Goal: Information Seeking & Learning: Learn about a topic

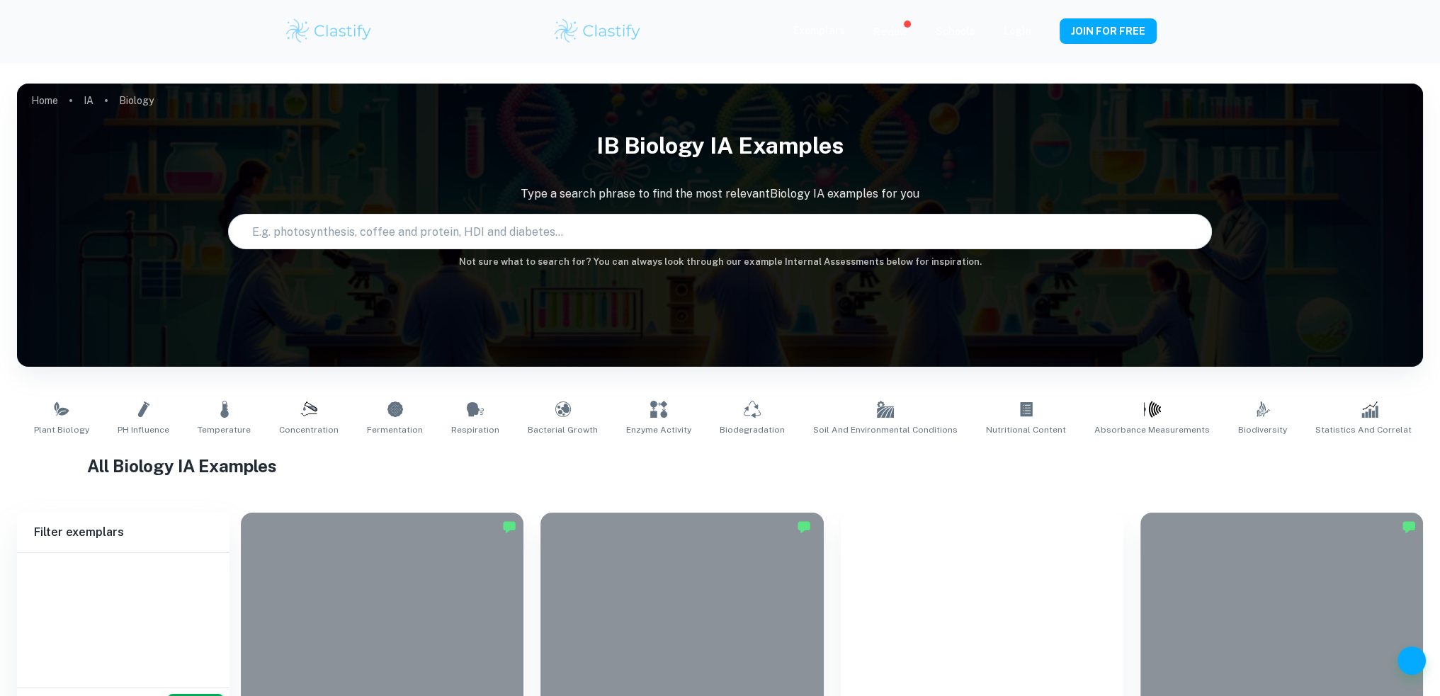
type input "Biology"
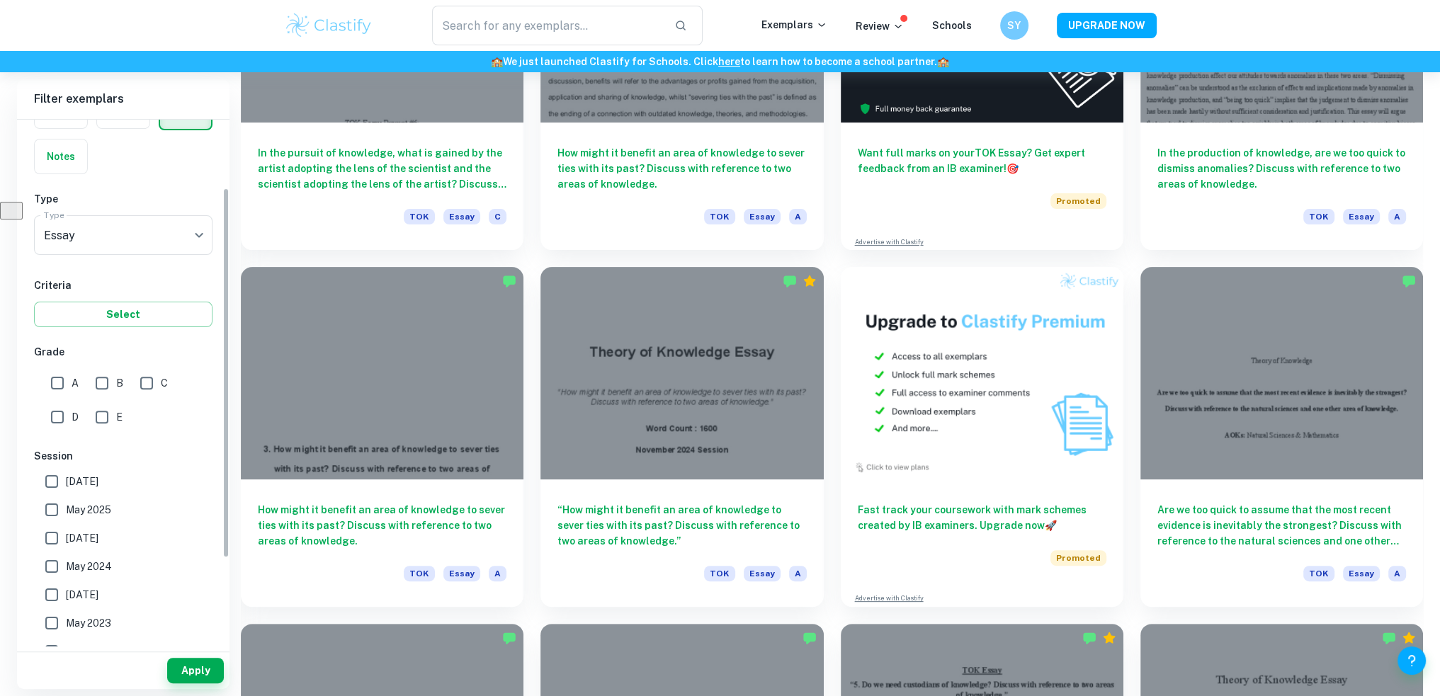
scroll to position [142, 0]
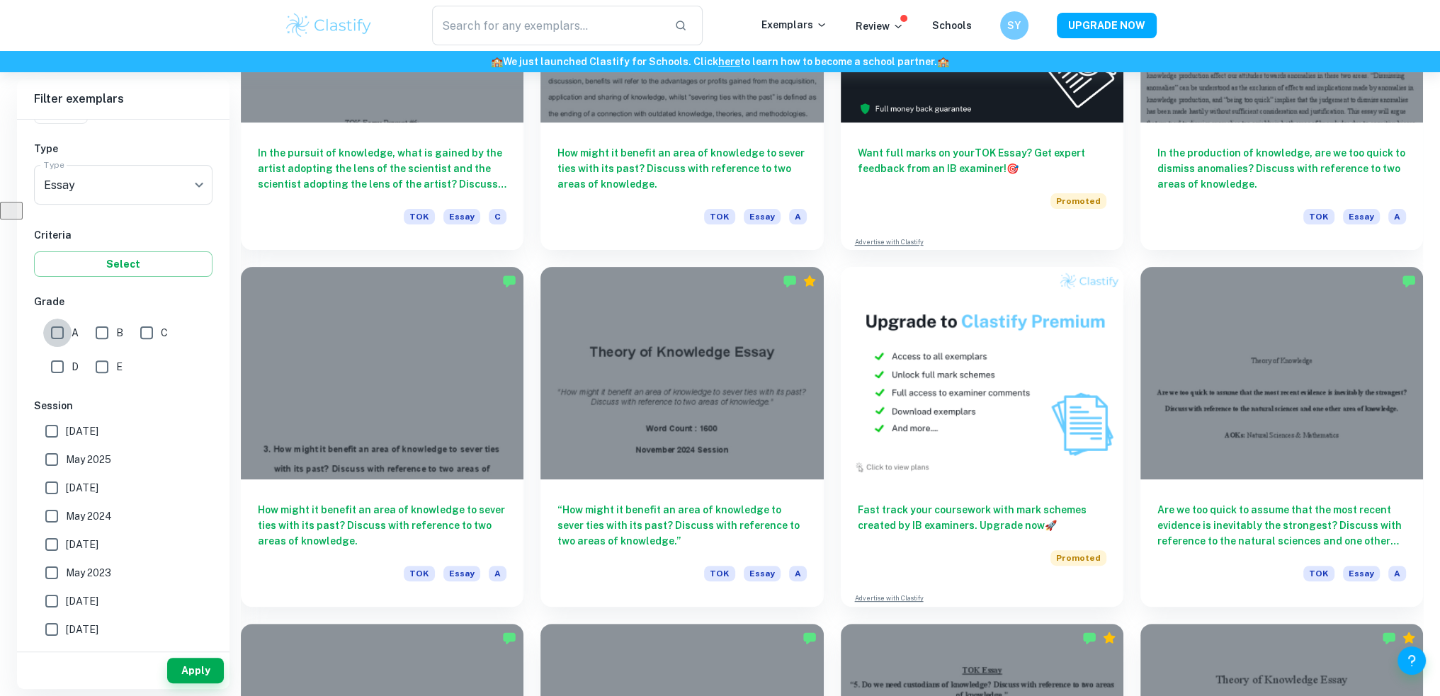
click at [53, 337] on input "A" at bounding box center [57, 333] width 28 height 28
checkbox input "true"
click at [200, 669] on button "Apply" at bounding box center [195, 671] width 57 height 26
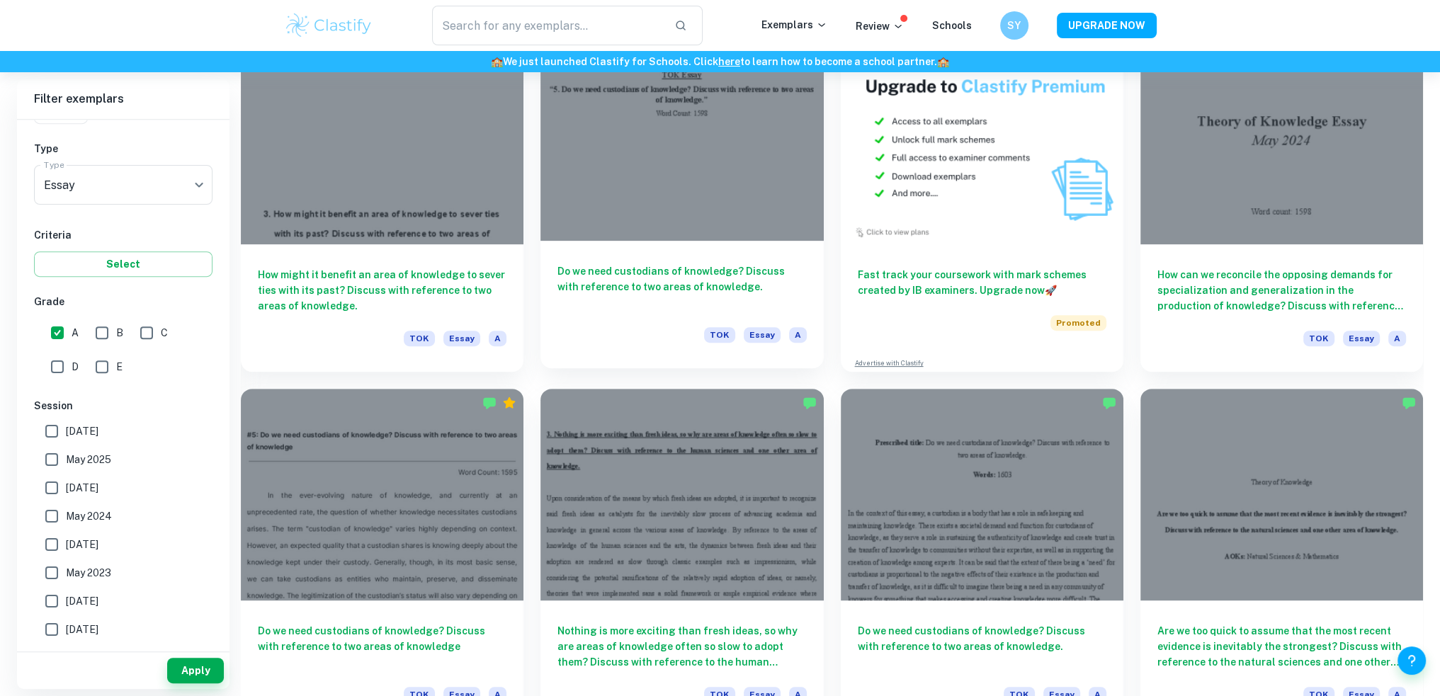
scroll to position [779, 0]
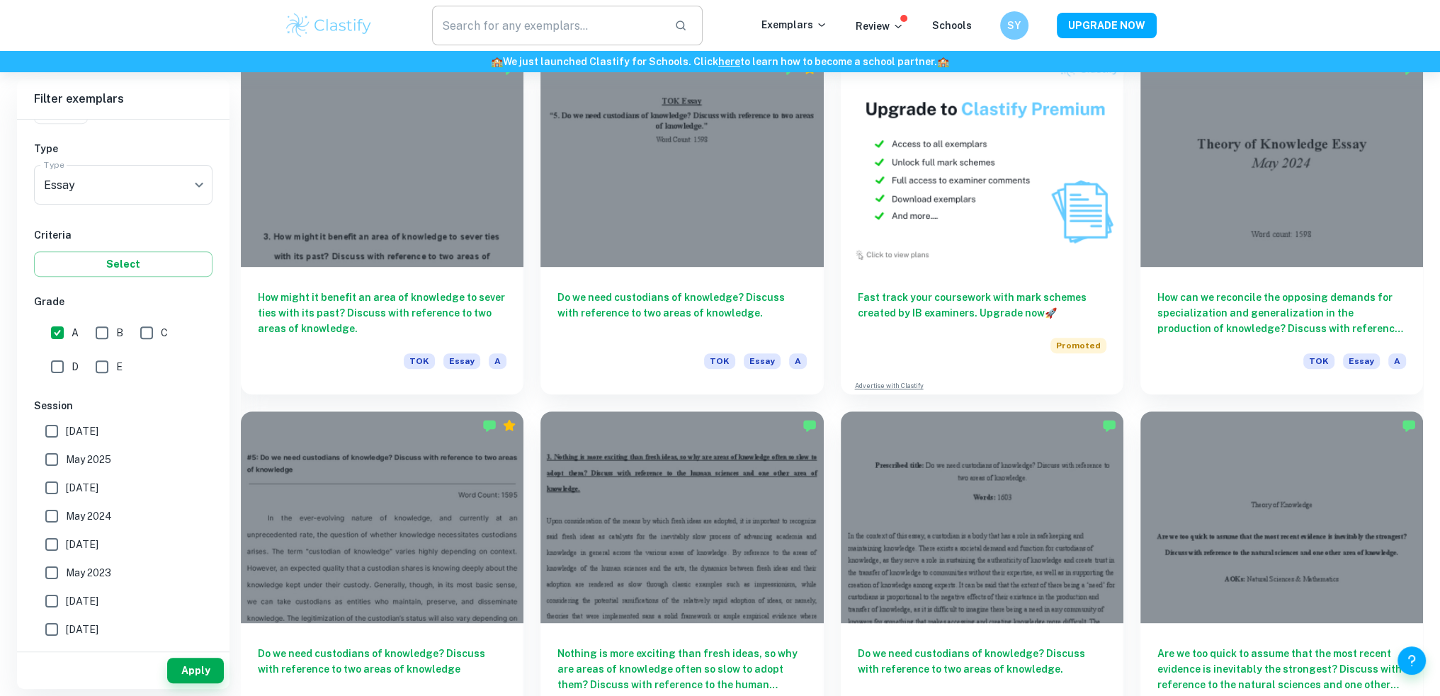
click at [559, 22] on input "text" at bounding box center [548, 26] width 232 height 40
type input "good evidence"
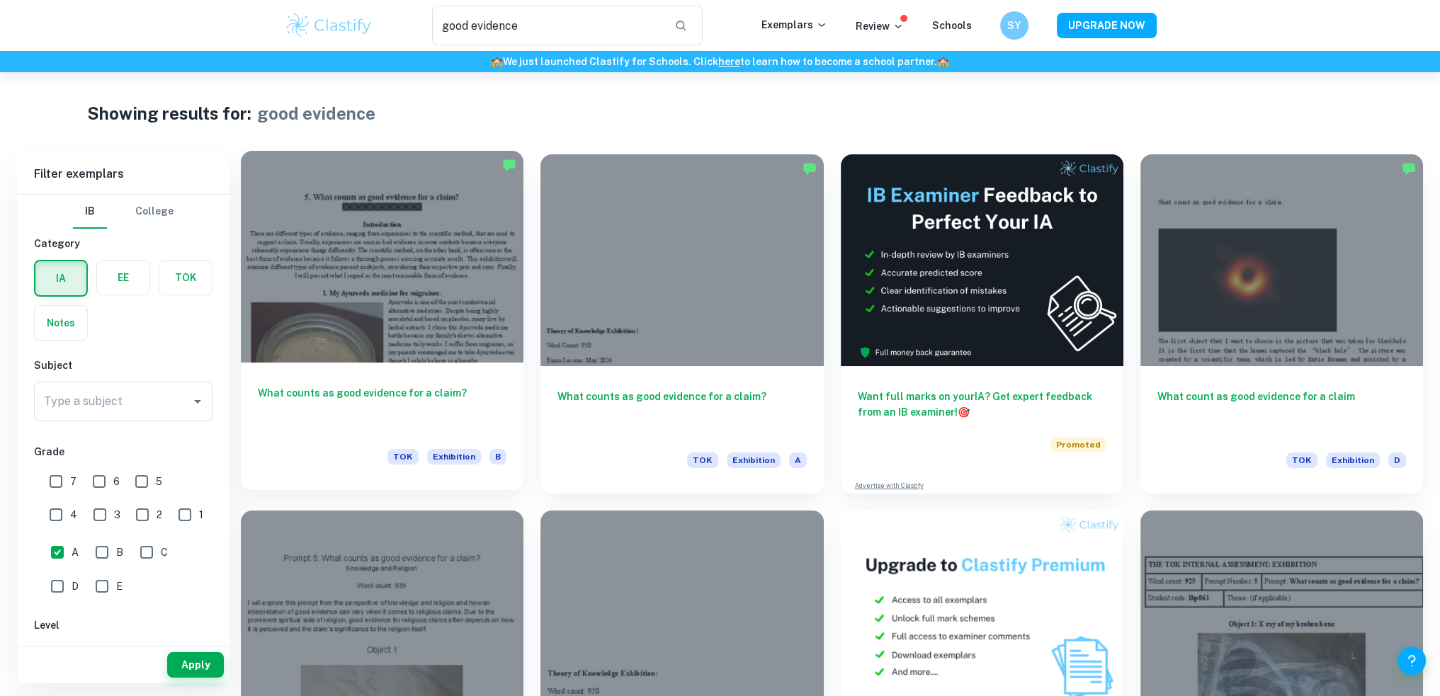
click at [424, 231] on div at bounding box center [382, 257] width 283 height 212
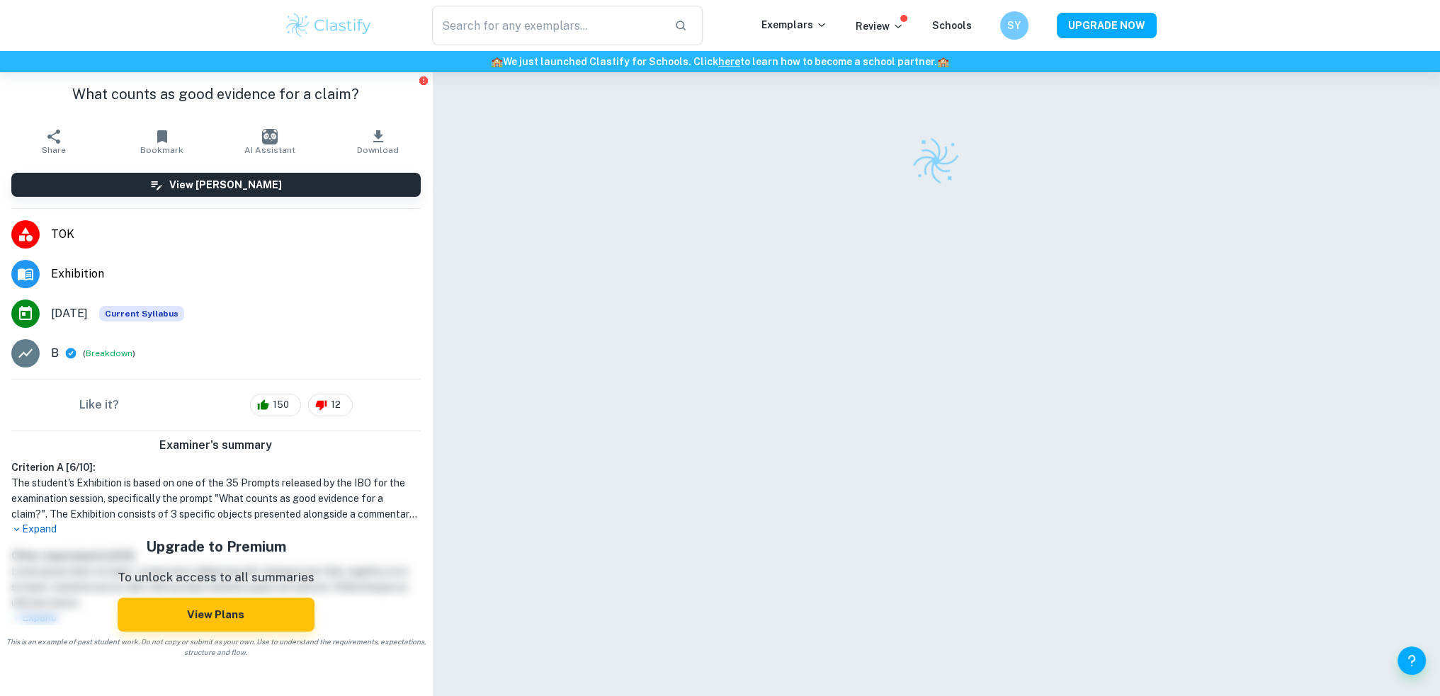
type input "good evidence"
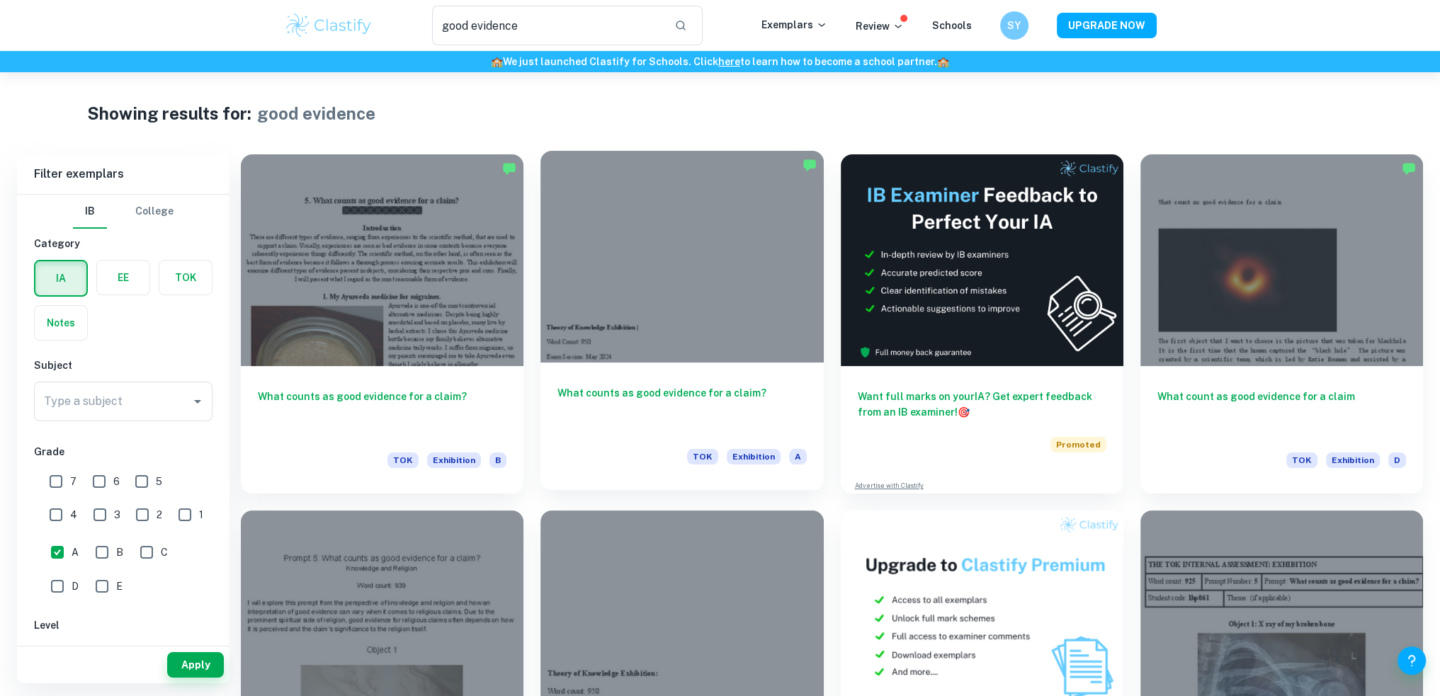
click at [691, 217] on div at bounding box center [682, 257] width 283 height 212
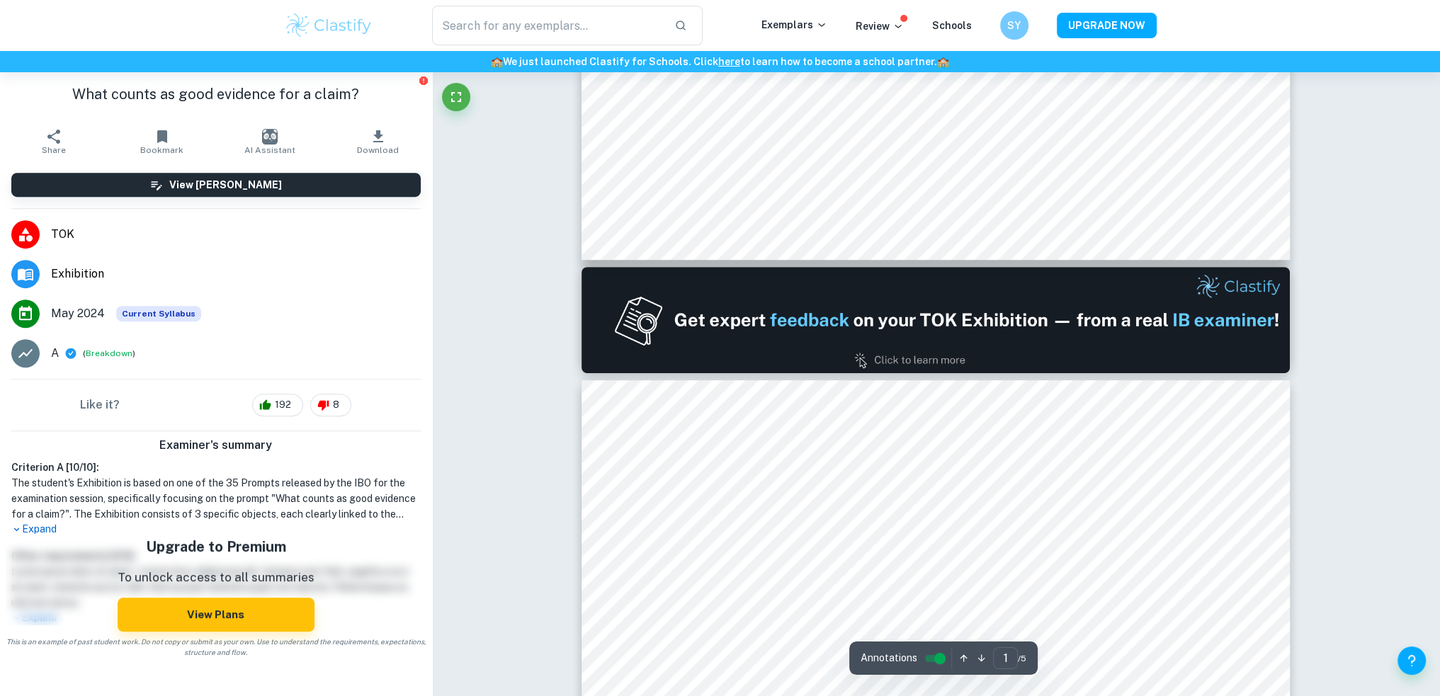
type input "2"
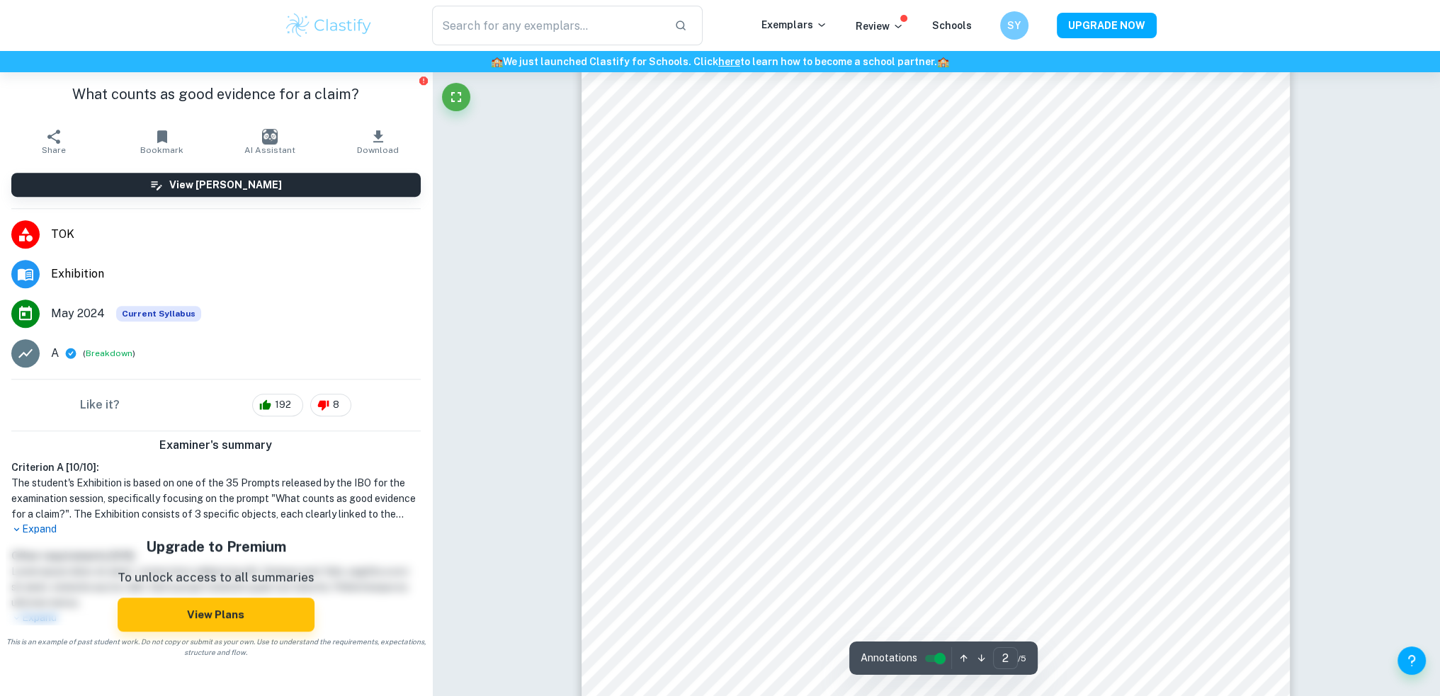
scroll to position [1063, 0]
